Goal: Information Seeking & Learning: Learn about a topic

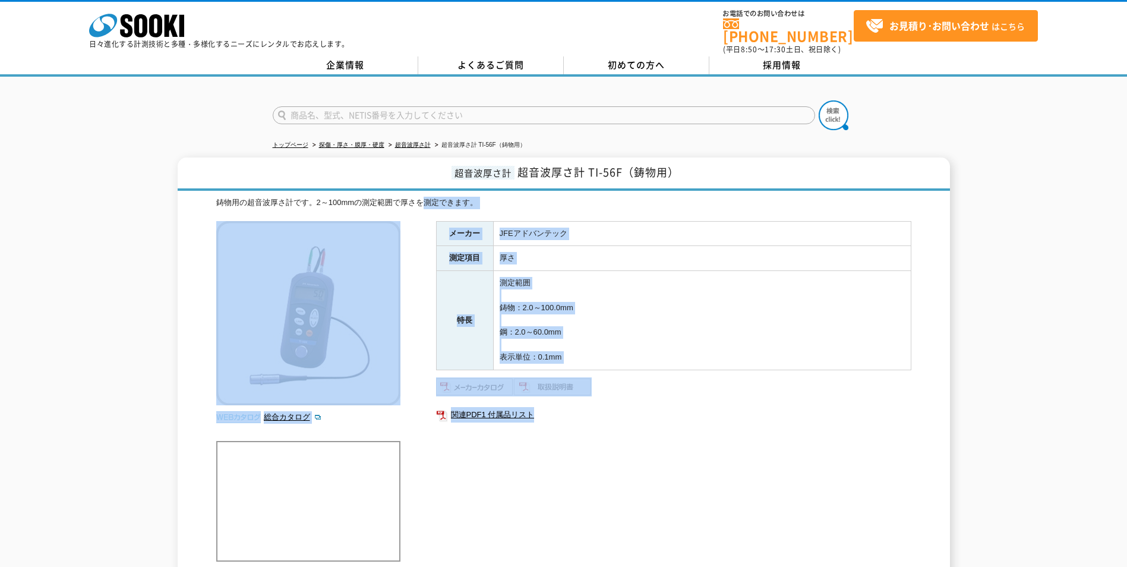
drag, startPoint x: 586, startPoint y: 447, endPoint x: 429, endPoint y: 216, distance: 278.9
click at [429, 216] on div "鋳物用の超音波厚さ計です。2～100mmの測定範囲で厚さを測定できます。 総合カタログ メーカー JFEアドバンテック 測定項目 厚さ 特長 測定範囲 鋳物：…" at bounding box center [563, 388] width 695 height 383
click at [650, 527] on div "鋳物用の超音波厚さ計です。2～100mmの測定範囲で厚さを測定できます。 総合カタログ メーカー JFEアドバンテック 測定項目 厚さ 特長 測定範囲 鋳物：…" at bounding box center [563, 388] width 695 height 383
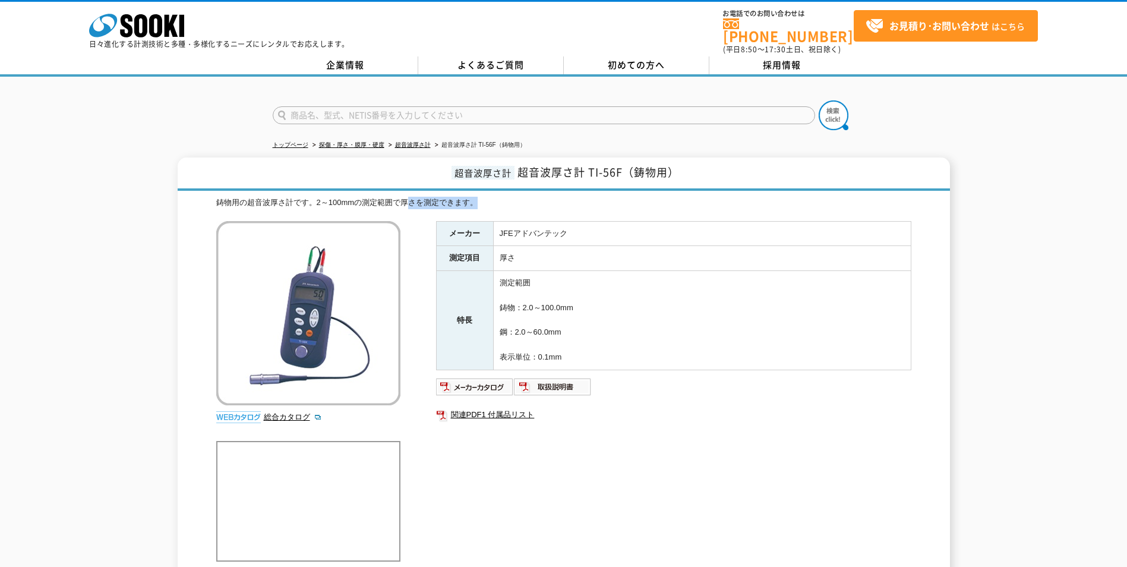
drag, startPoint x: 623, startPoint y: 497, endPoint x: 414, endPoint y: 222, distance: 346.0
click at [414, 222] on div "鋳物用の超音波厚さ計です。2～100mmの測定範囲で厚さを測定できます。 総合カタログ メーカー JFEアドバンテック 測定項目 厚さ 特長 測定範囲 鋳物：…" at bounding box center [563, 388] width 695 height 383
click at [604, 363] on table "メーカー JFEアドバンテック 測定項目 厚さ 特長 測定範囲 鋳物：2.0～100.0mm 鋼：2.0～60.0mm 表示単位：0.1mm" at bounding box center [673, 295] width 475 height 149
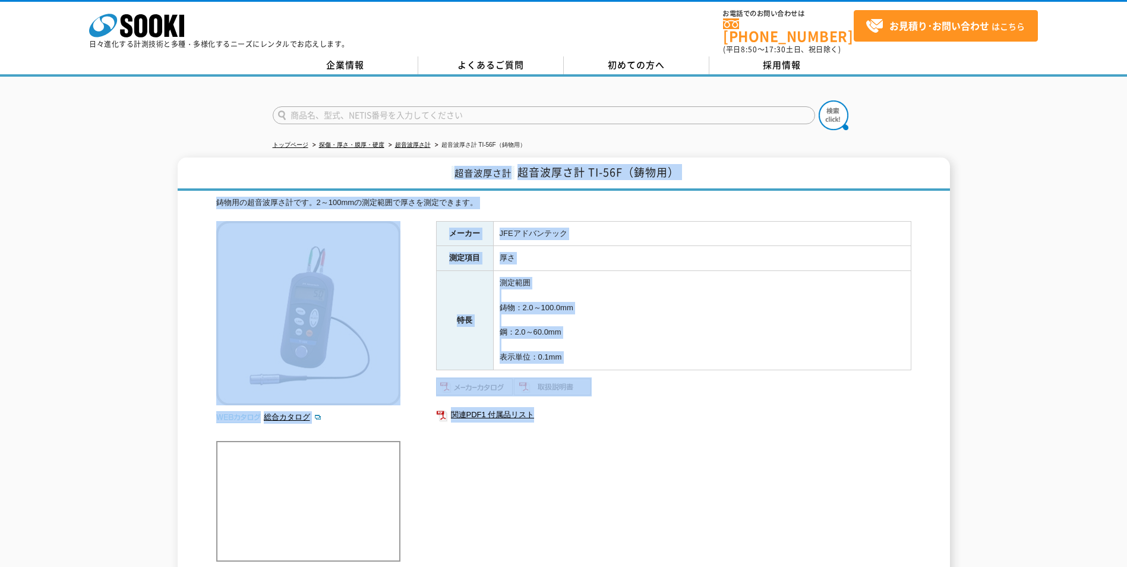
drag, startPoint x: 599, startPoint y: 436, endPoint x: 213, endPoint y: 173, distance: 466.7
click at [213, 173] on div "超音波厚さ計 超音波厚さ計 TI-56F（鋳物用） 鋳物用の超音波厚さ計です。2～100mmの測定範囲で厚さを測定できます。 総合カタログ メーカー JFEア…" at bounding box center [564, 369] width 773 height 423
click at [612, 390] on div "メーカー JFEアドバンテック 測定項目 厚さ 特長 測定範囲 鋳物：2.0～100.0mm 鋼：2.0～60.0mm 表示単位：0.1mm 関連PDF1 付…" at bounding box center [673, 349] width 475 height 256
